Goal: Information Seeking & Learning: Understand process/instructions

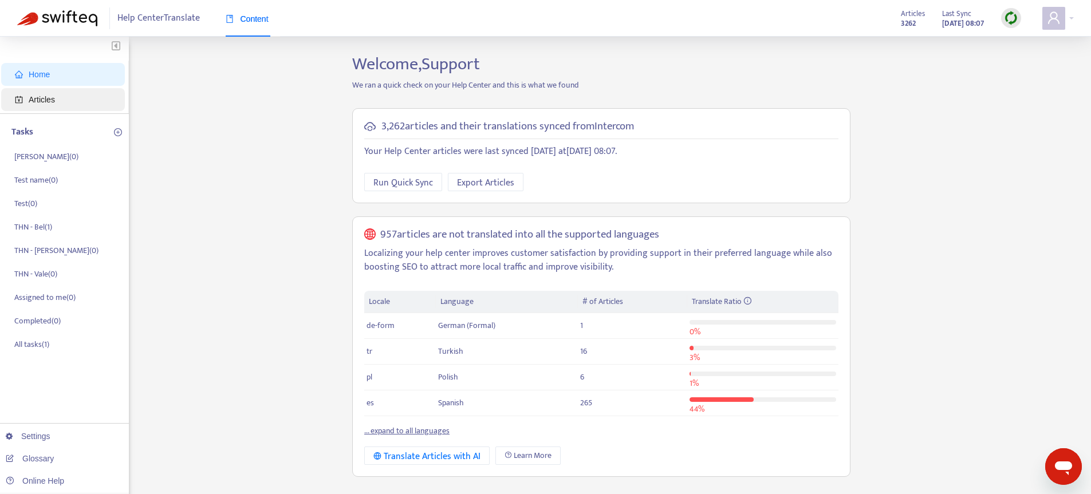
click at [48, 108] on span "Articles" at bounding box center [65, 99] width 101 height 23
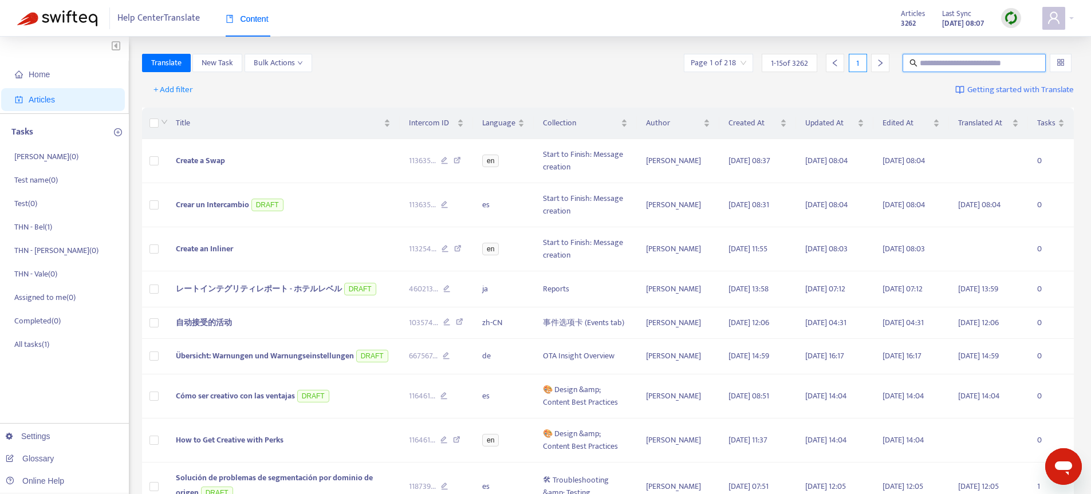
click at [995, 58] on input "text" at bounding box center [975, 63] width 110 height 13
type input "**********"
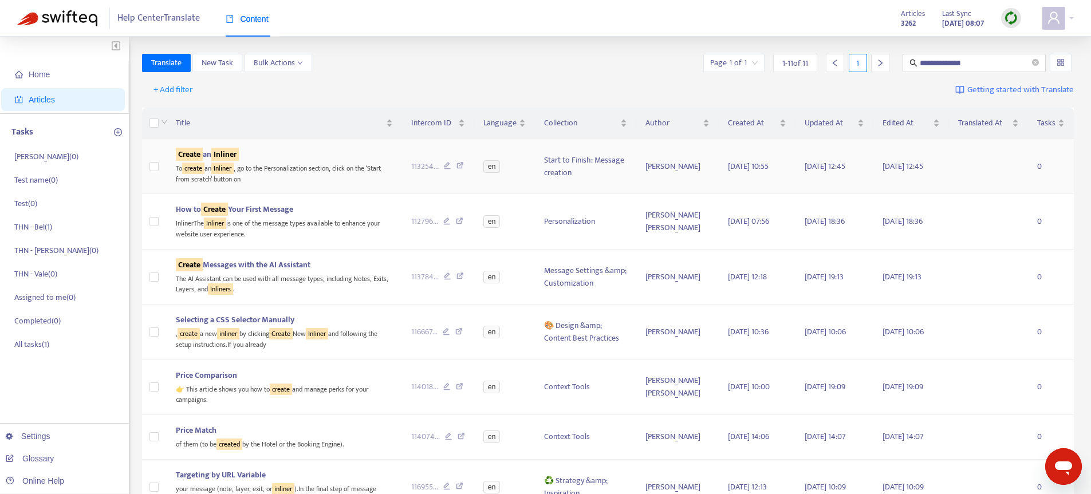
click at [278, 171] on div "To create an Inliner , go to the Personalization section, click on the ‘Start f…" at bounding box center [285, 172] width 218 height 23
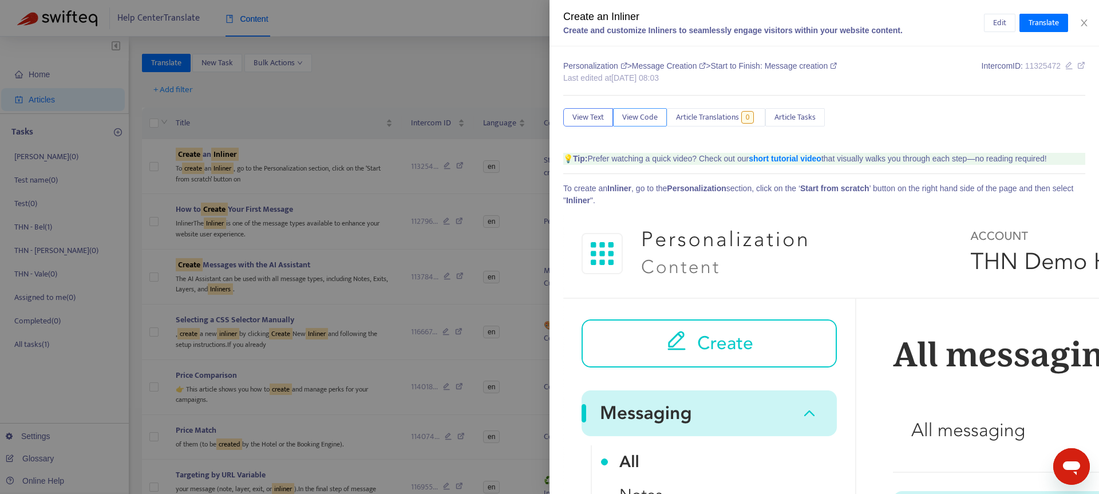
click at [646, 116] on span "View Code" at bounding box center [640, 117] width 36 height 13
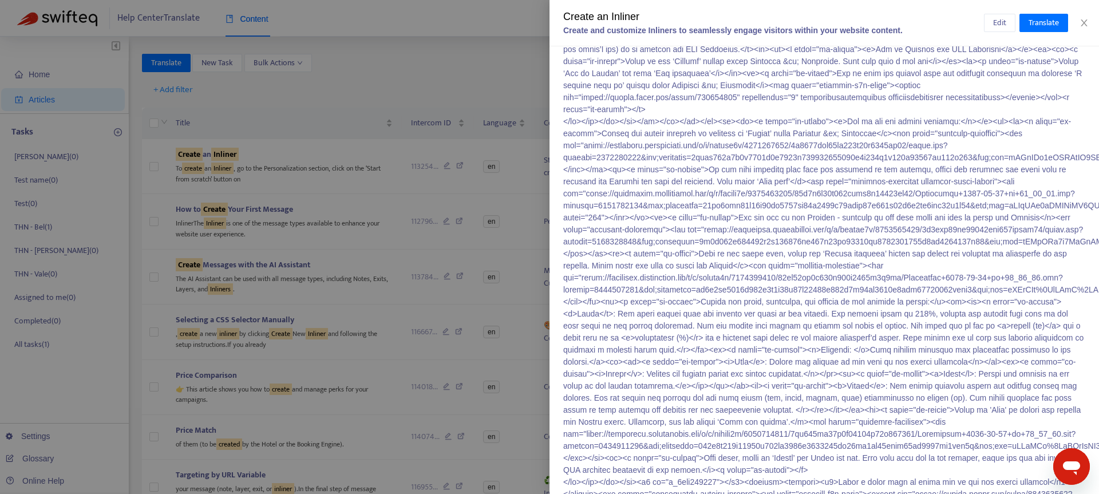
scroll to position [951, 0]
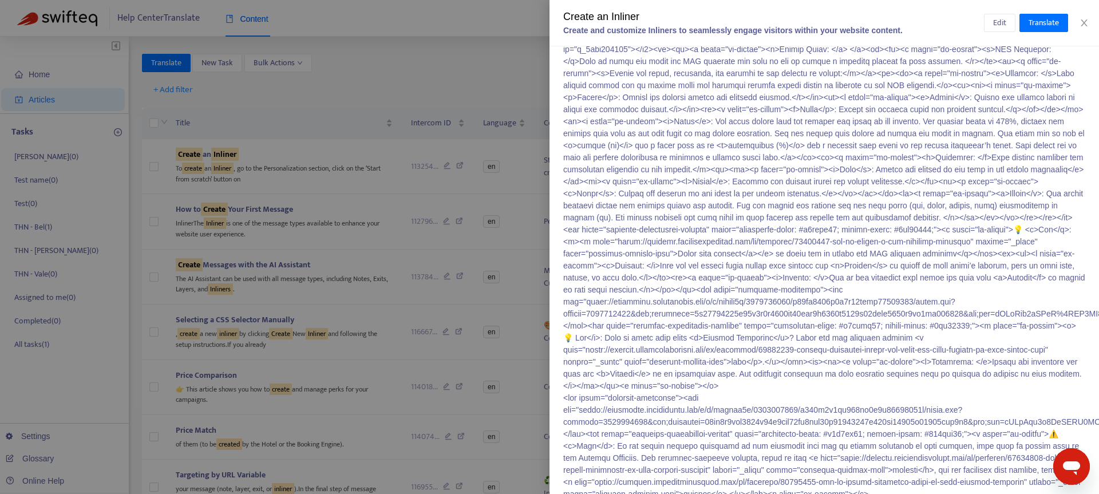
click at [750, 233] on p "<div class="intercom-interblocks-callout" style="background-color: #d7efdc80; b…" at bounding box center [824, 122] width 522 height 1840
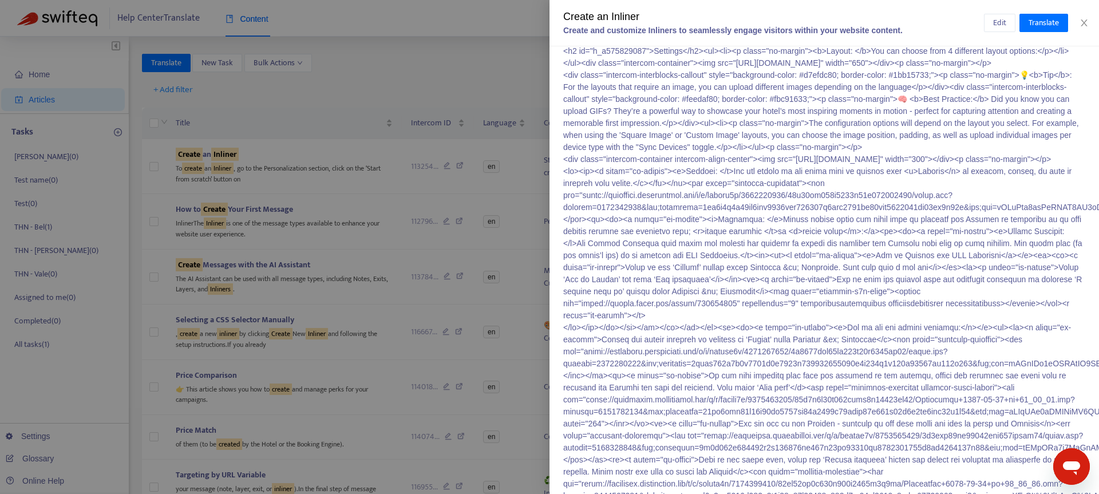
scroll to position [0, 0]
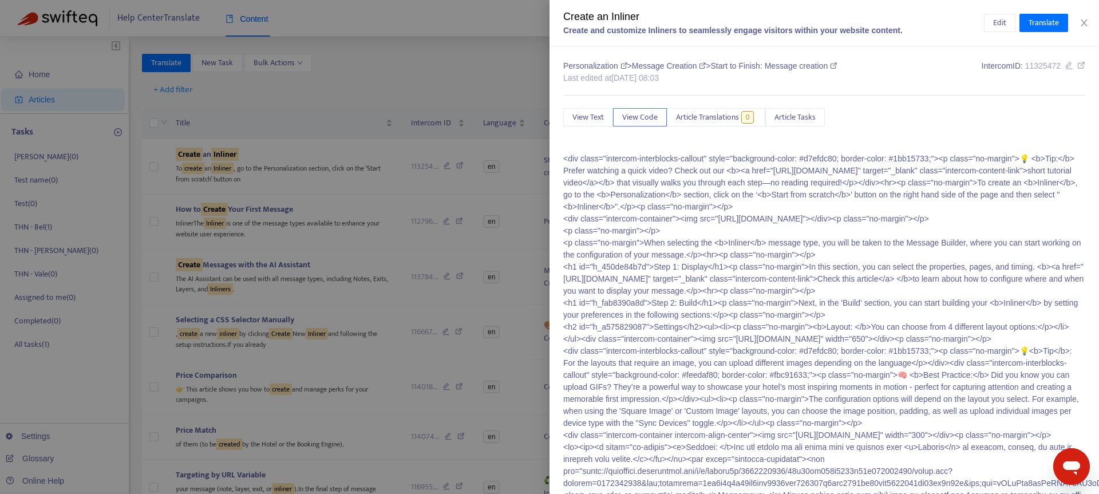
click at [265, 180] on div at bounding box center [549, 247] width 1099 height 494
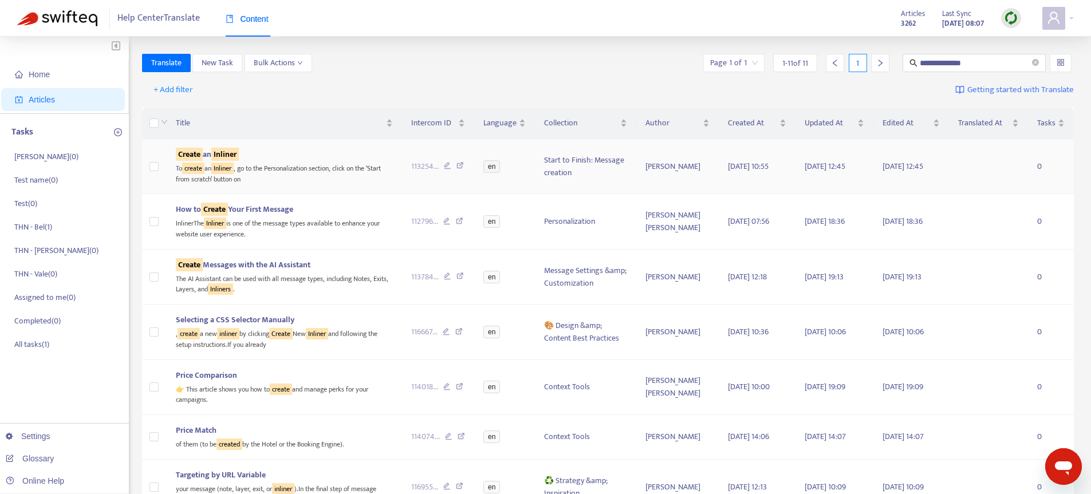
click at [268, 164] on div "To create an Inliner , go to the Personalization section, click on the ‘Start f…" at bounding box center [285, 172] width 218 height 23
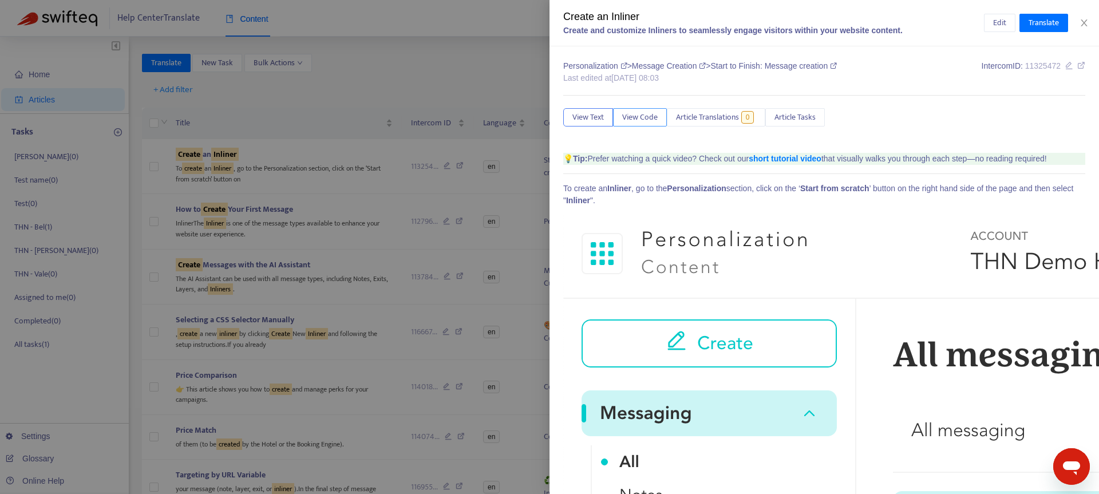
click at [640, 116] on span "View Code" at bounding box center [640, 117] width 36 height 13
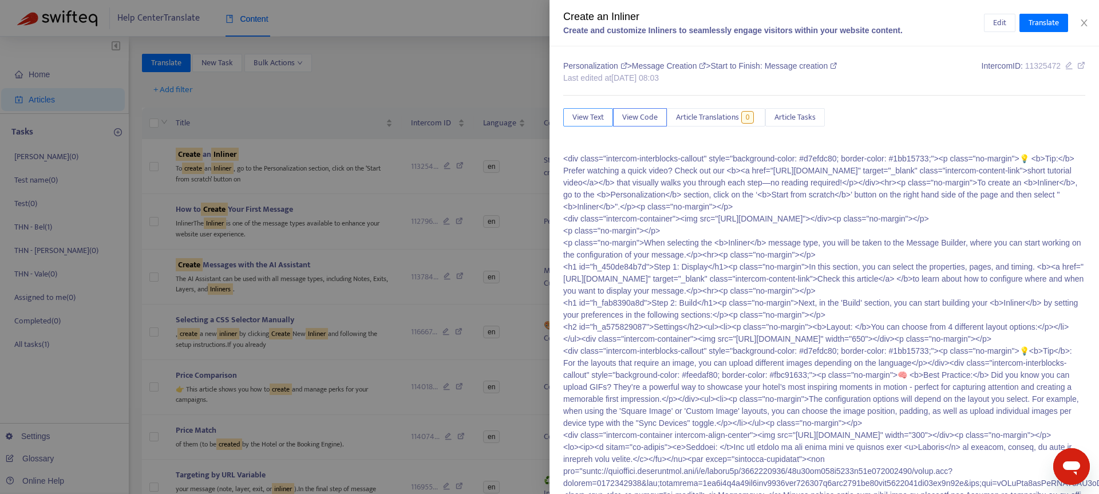
click at [583, 120] on span "View Text" at bounding box center [588, 117] width 31 height 13
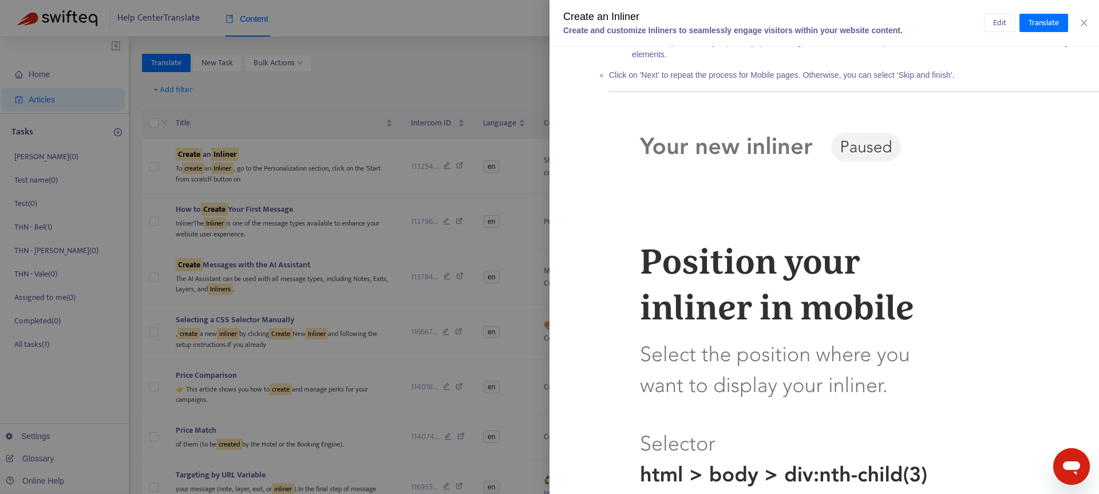
scroll to position [6177, 0]
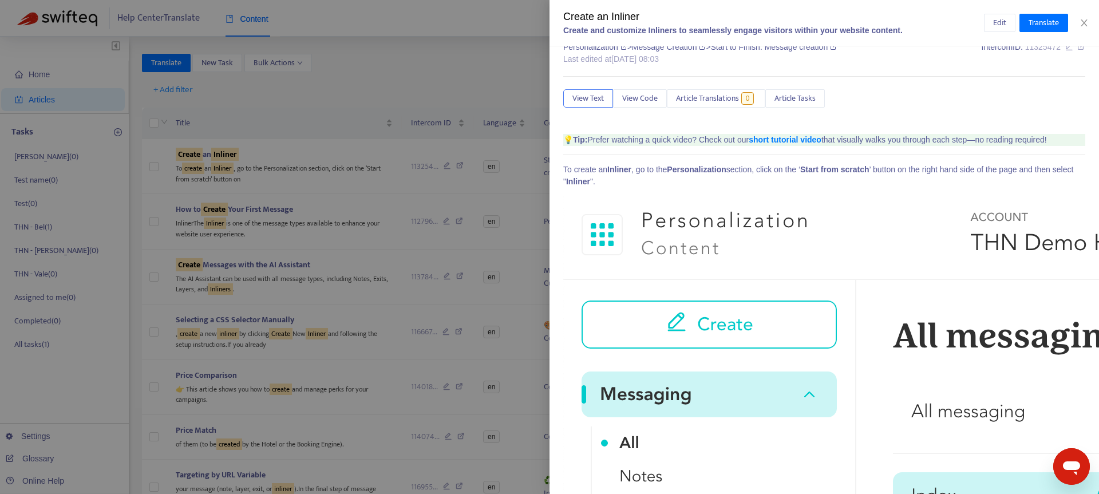
scroll to position [0, 0]
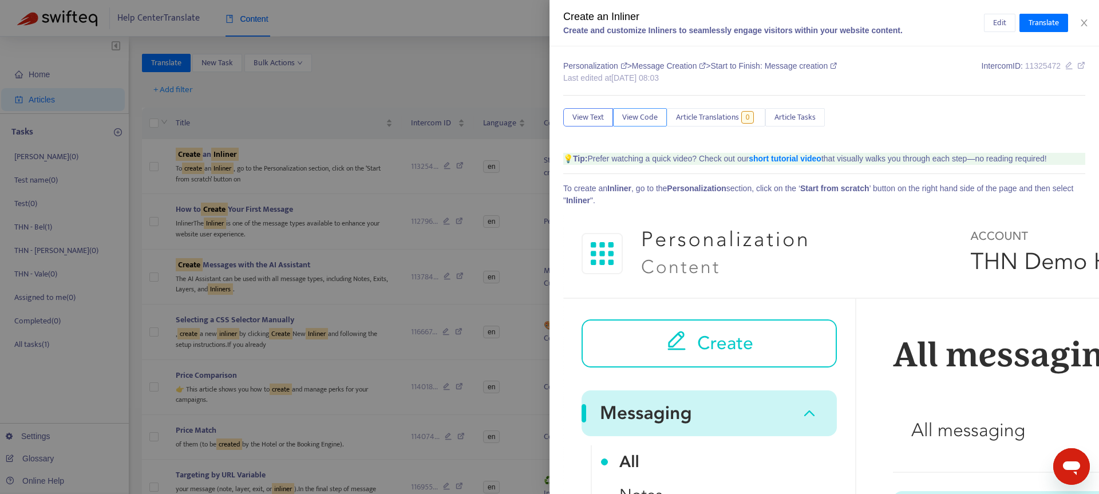
click at [633, 112] on span "View Code" at bounding box center [640, 117] width 36 height 13
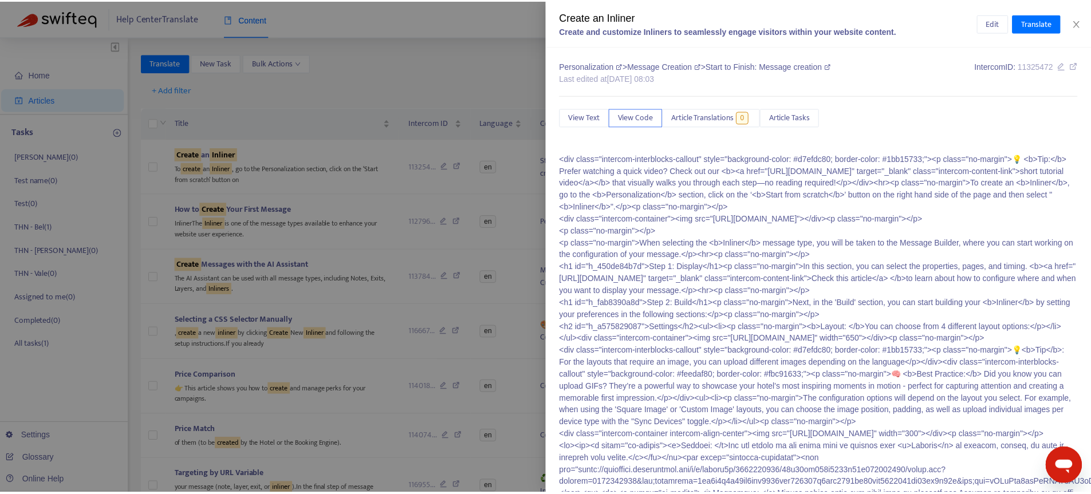
scroll to position [951, 0]
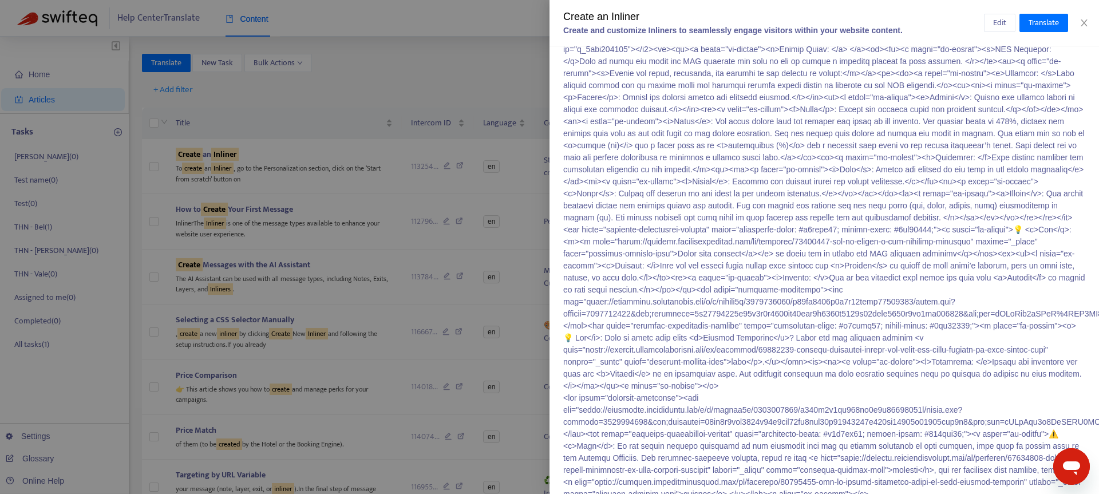
click at [855, 239] on p "<div class="intercom-interblocks-callout" style="background-color: #d7efdc80; b…" at bounding box center [824, 122] width 522 height 1840
drag, startPoint x: 855, startPoint y: 239, endPoint x: 558, endPoint y: 249, distance: 297.9
click at [558, 249] on div "Personalization > Message Creation > Start to Finish: Message creation Last edi…" at bounding box center [825, 270] width 550 height 448
copy p "Watch a video here to learn how to use the visual selector"
click at [428, 91] on div at bounding box center [549, 247] width 1099 height 494
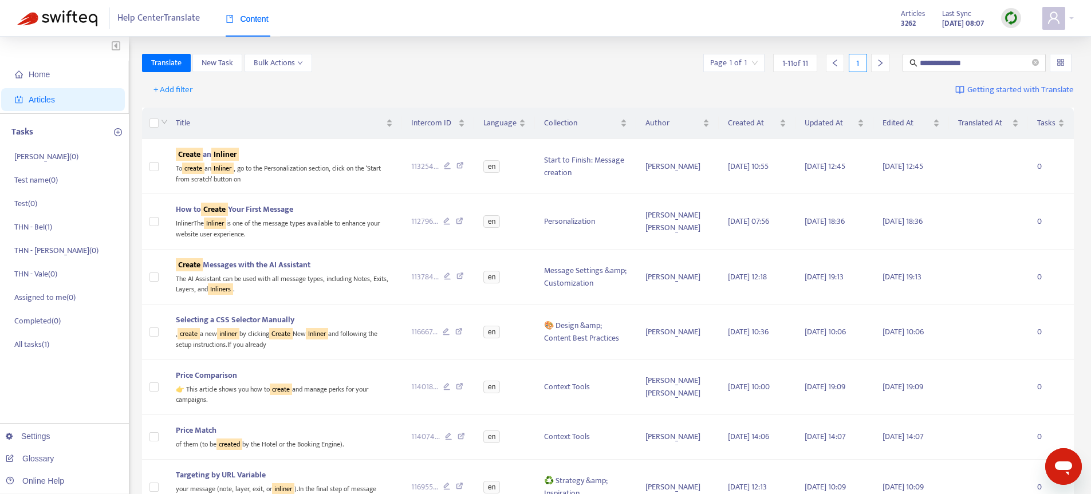
click at [46, 102] on span "Articles" at bounding box center [42, 99] width 26 height 9
click at [1030, 64] on span "**********" at bounding box center [973, 63] width 143 height 18
